Goal: Task Accomplishment & Management: Use online tool/utility

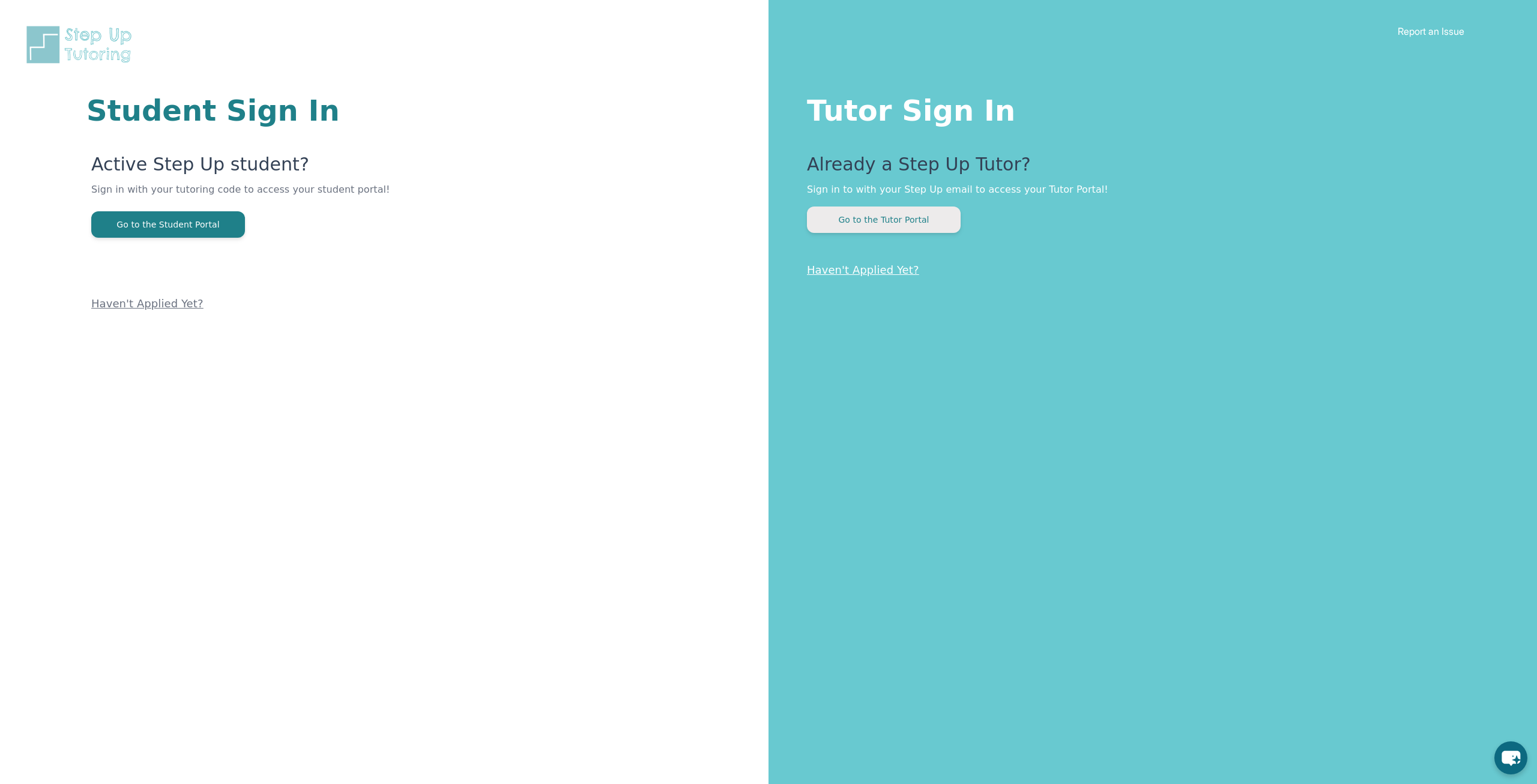
click at [926, 222] on button "Go to the Tutor Portal" at bounding box center [884, 219] width 154 height 26
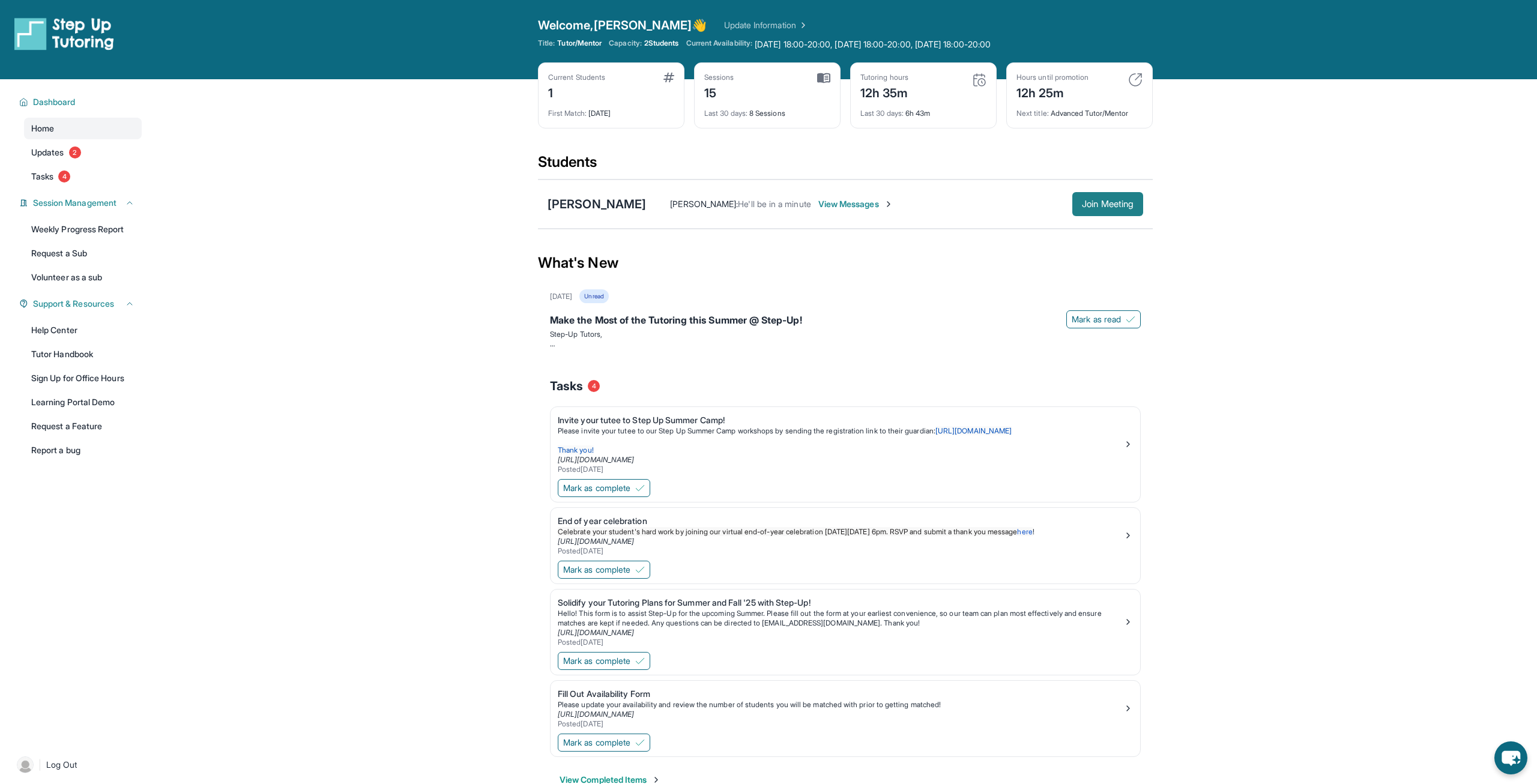
click at [1127, 213] on button "Join Meeting" at bounding box center [1108, 204] width 71 height 24
